Goal: Ask a question

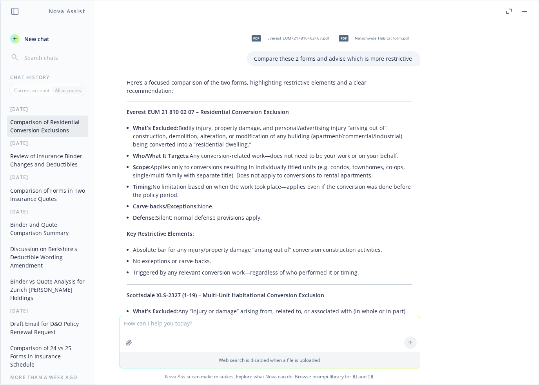
scroll to position [0, 4]
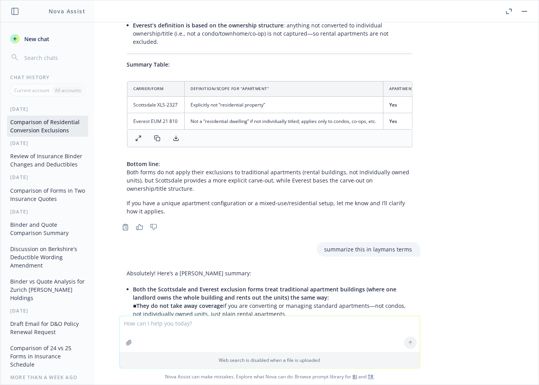
click at [482, 174] on div "pdf Everest EUM+21+810+02+07.pdf pdf Nationwide Habitat form.pdf Compare these …" at bounding box center [269, 168] width 538 height 293
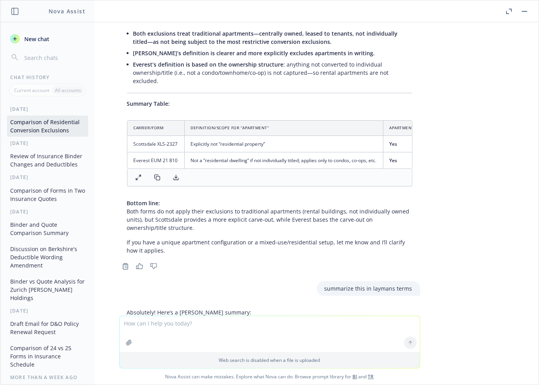
scroll to position [8017, 0]
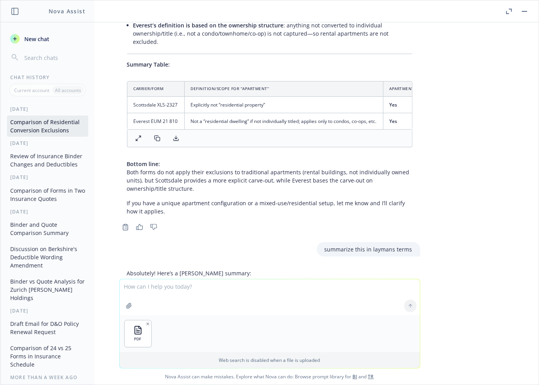
click at [173, 288] on textarea at bounding box center [269, 297] width 300 height 36
type textarea "does this exclude apartment conversions?"
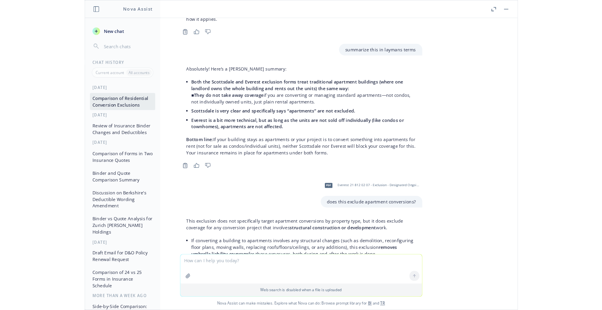
scroll to position [8210, 0]
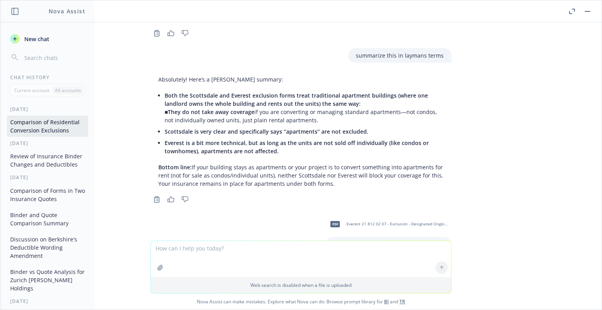
click at [511, 109] on div "pdf Everest EUM+21+810+02+07.pdf pdf Nationwide Habitat form.pdf Compare these …" at bounding box center [300, 131] width 601 height 218
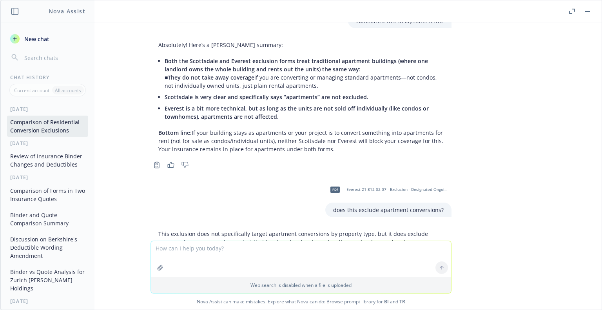
scroll to position [8286, 0]
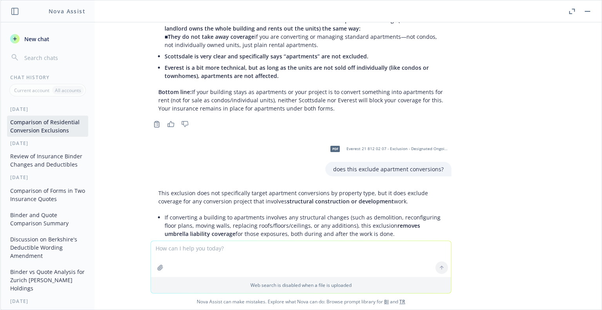
drag, startPoint x: 545, startPoint y: 64, endPoint x: 572, endPoint y: 11, distance: 59.2
click at [538, 64] on div "pdf Everest EUM+21+810+02+07.pdf pdf Nationwide Habitat form.pdf Compare these …" at bounding box center [300, 131] width 601 height 218
